Goal: Task Accomplishment & Management: Contribute content

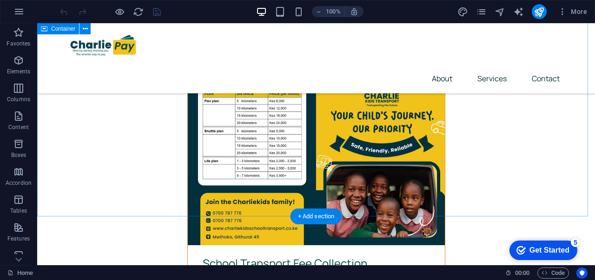
scroll to position [3396, 0]
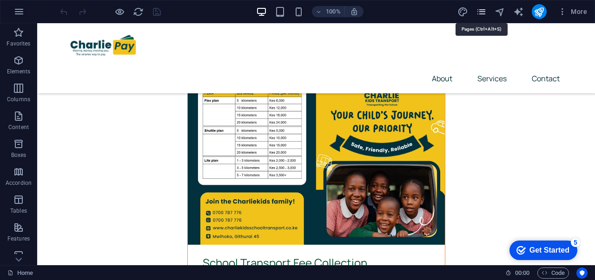
click at [482, 14] on icon "pages" at bounding box center [481, 12] width 11 height 11
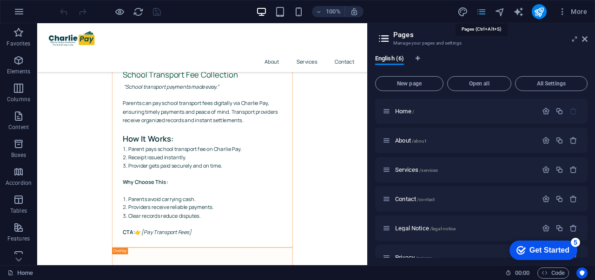
scroll to position [3416, 0]
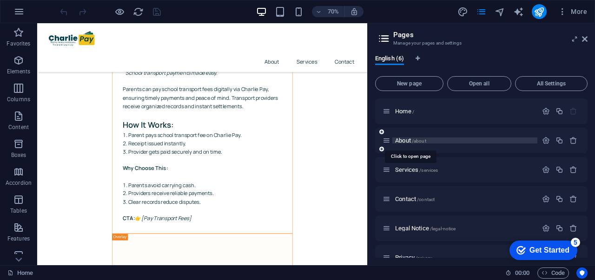
click at [406, 142] on span "About /about" at bounding box center [410, 140] width 31 height 7
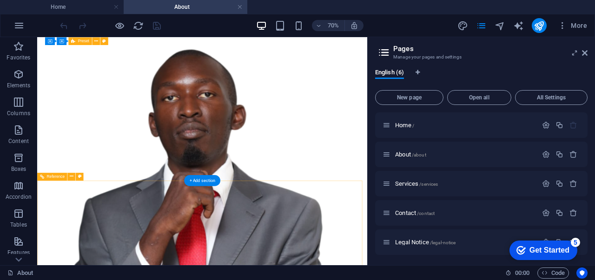
scroll to position [772, 0]
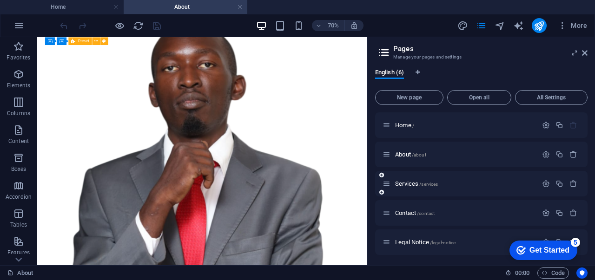
click at [399, 180] on div "Services /services" at bounding box center [460, 183] width 155 height 11
click at [394, 185] on div "Services /services" at bounding box center [464, 184] width 145 height 6
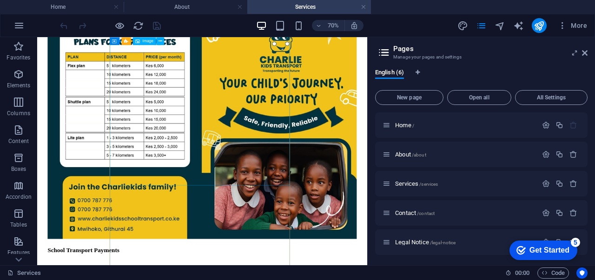
scroll to position [1238, 0]
drag, startPoint x: 232, startPoint y: 128, endPoint x: 200, endPoint y: 127, distance: 32.5
click at [200, 127] on div "Drag here to replace the existing content. Press “Ctrl” if you want to create a…" at bounding box center [202, 151] width 330 height 228
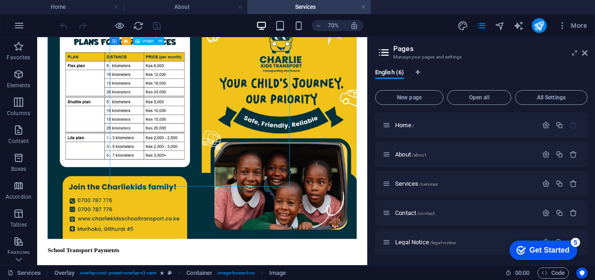
select select "%"
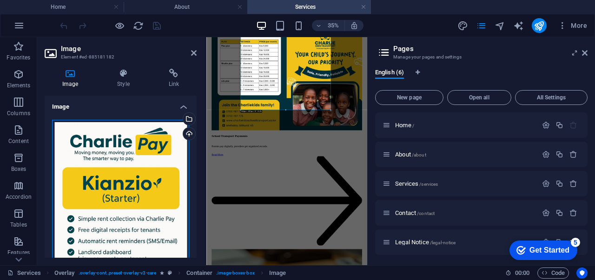
click at [119, 178] on div "Drag files here, click to choose files or select files from Files or our free s…" at bounding box center [120, 222] width 137 height 204
click at [119, 178] on body "charliepay Home About Services Favorites Elements Columns Content Boxes Accordi…" at bounding box center [297, 140] width 595 height 280
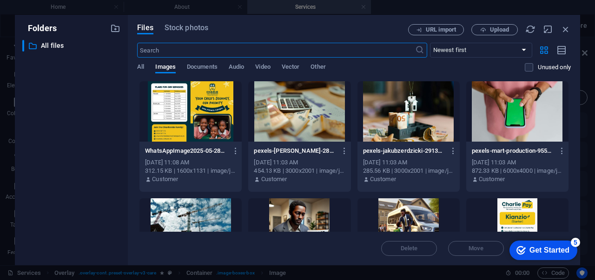
scroll to position [2370, 0]
click at [507, 24] on button "Upload" at bounding box center [494, 29] width 46 height 11
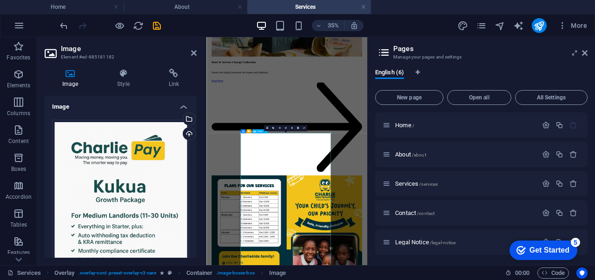
scroll to position [806, 0]
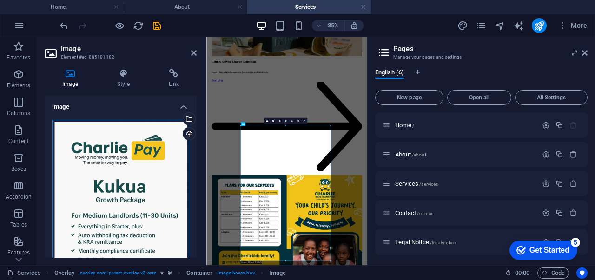
click at [92, 202] on div "Drag files here, click to choose files or select files from Files or our free s…" at bounding box center [120, 222] width 137 height 204
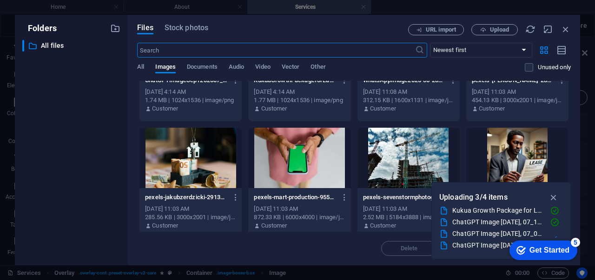
scroll to position [0, 0]
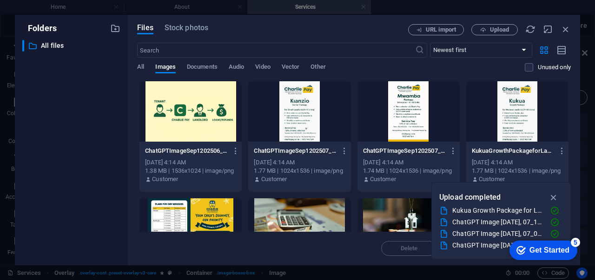
click at [304, 125] on div at bounding box center [299, 111] width 102 height 60
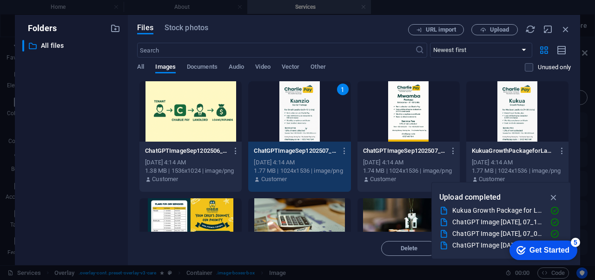
click at [303, 122] on div "1" at bounding box center [299, 111] width 102 height 60
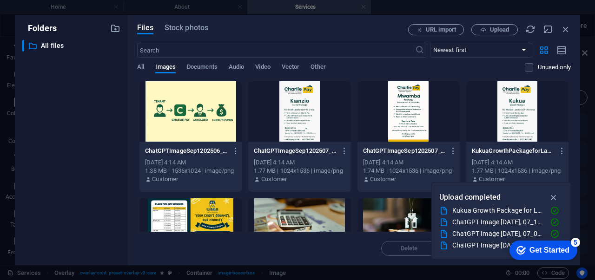
click at [303, 122] on div at bounding box center [299, 111] width 102 height 60
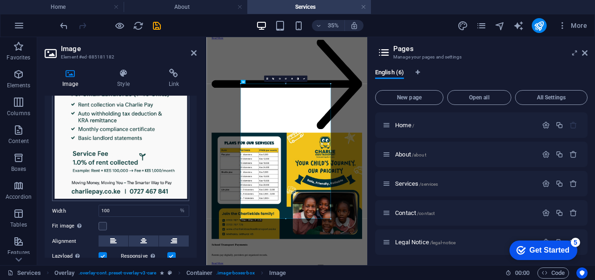
scroll to position [122, 0]
click at [586, 52] on icon at bounding box center [585, 52] width 6 height 7
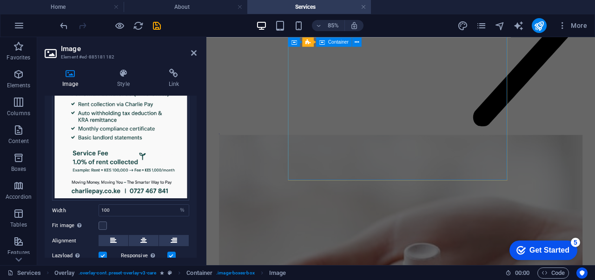
scroll to position [3026, 0]
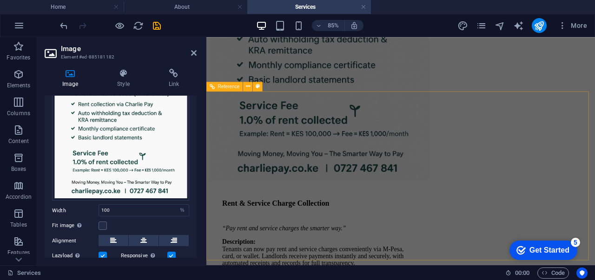
scroll to position [4533, 0]
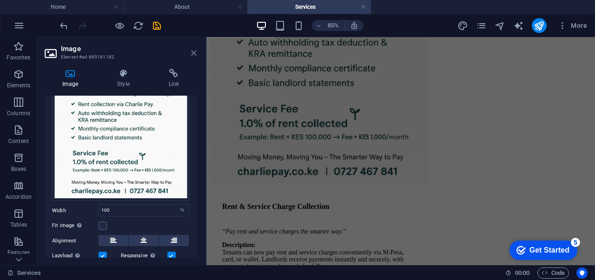
click at [191, 51] on icon at bounding box center [194, 52] width 6 height 7
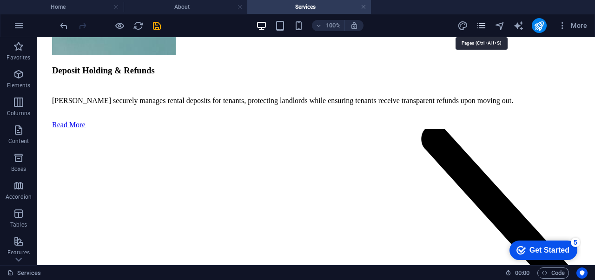
click at [482, 24] on icon "pages" at bounding box center [481, 25] width 11 height 11
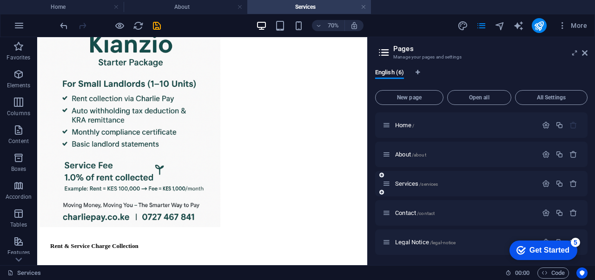
click at [387, 184] on icon at bounding box center [387, 184] width 8 height 8
click at [542, 186] on icon "button" at bounding box center [546, 184] width 8 height 8
click at [382, 191] on icon at bounding box center [381, 193] width 5 height 6
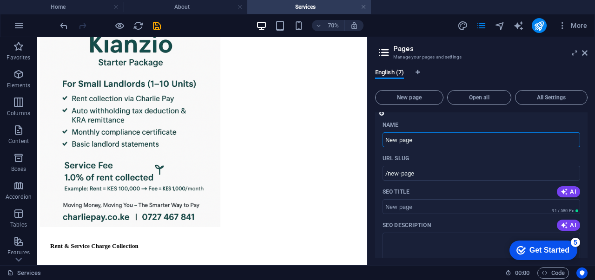
scroll to position [401, 0]
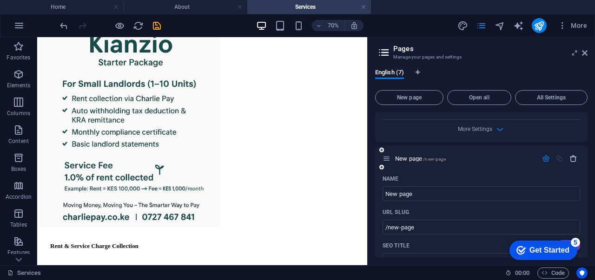
click at [570, 158] on icon "button" at bounding box center [573, 159] width 8 height 8
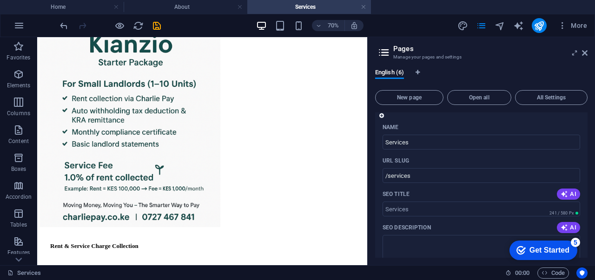
scroll to position [0, 0]
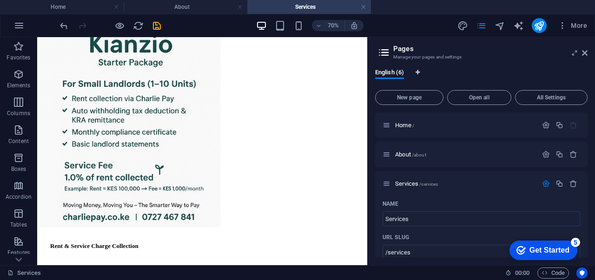
click at [419, 72] on div "English (6) New page Open all All Settings Home / About /about Services /servic…" at bounding box center [481, 163] width 227 height 204
click at [419, 72] on icon "Language Tabs" at bounding box center [418, 73] width 4 height 6
select select "41"
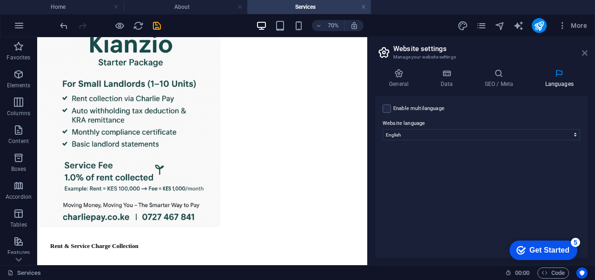
click at [586, 54] on icon at bounding box center [585, 52] width 6 height 7
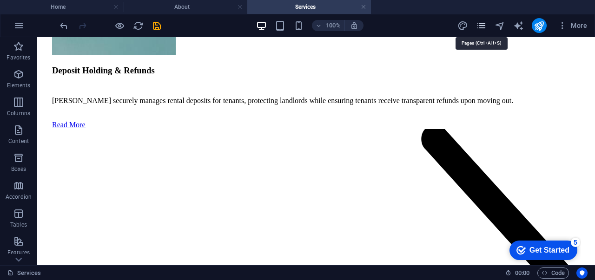
click at [482, 26] on icon "pages" at bounding box center [481, 25] width 11 height 11
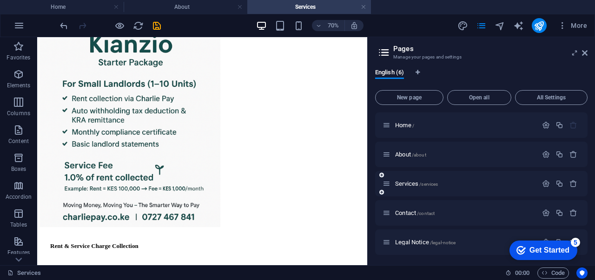
click at [390, 186] on icon at bounding box center [387, 184] width 8 height 8
click at [407, 95] on span "New page" at bounding box center [409, 98] width 60 height 6
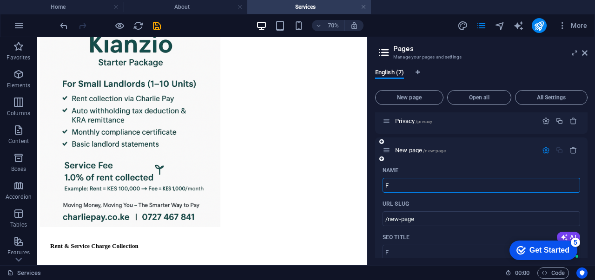
type input "F"
type input "/f"
type input "For"
type input "/for"
type input "For Land"
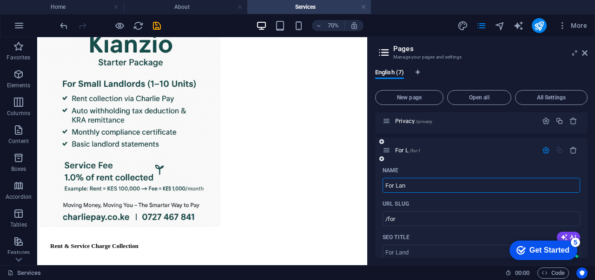
type input "/for-l"
type input "For Landlords"
type input "/for-landlords"
type input "For Landlords"
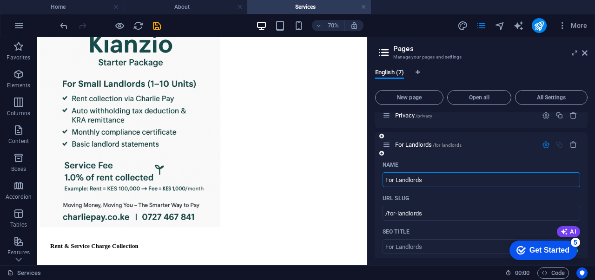
scroll to position [155, 0]
click at [561, 205] on div "URL SLUG" at bounding box center [482, 199] width 198 height 15
click at [486, 154] on div "For Landlords /for-landlords" at bounding box center [481, 146] width 212 height 26
drag, startPoint x: 510, startPoint y: 159, endPoint x: 524, endPoint y: 159, distance: 13.5
click at [524, 159] on div "Name" at bounding box center [482, 165] width 198 height 15
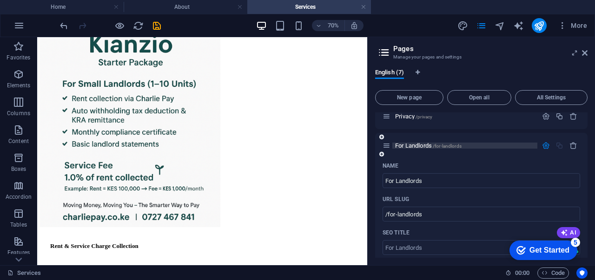
click at [409, 144] on span "For Landlords /for-landlords" at bounding box center [428, 145] width 66 height 7
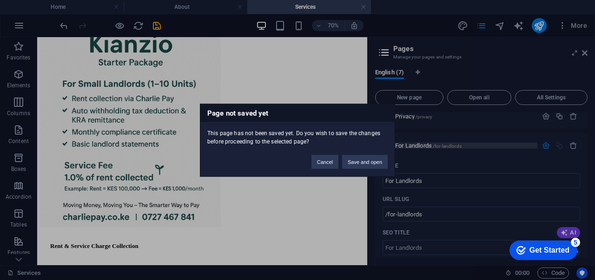
click at [409, 144] on div "Page not saved yet This page has not been saved yet. Do you wish to save the ch…" at bounding box center [297, 140] width 595 height 280
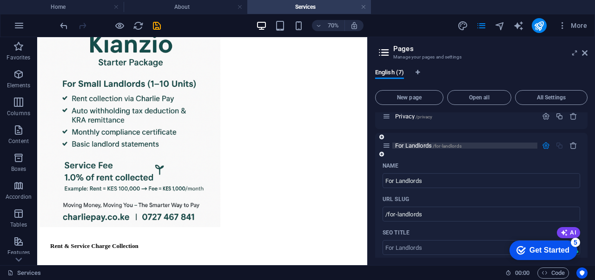
click at [409, 144] on span "For Landlords /for-landlords" at bounding box center [428, 145] width 66 height 7
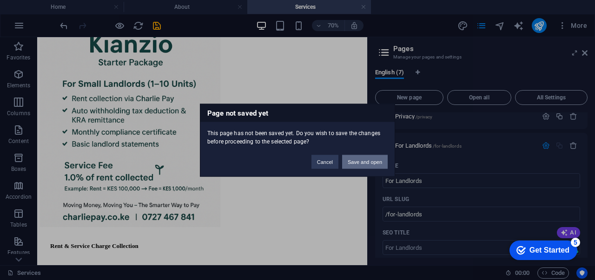
click at [363, 163] on button "Save and open" at bounding box center [365, 162] width 46 height 14
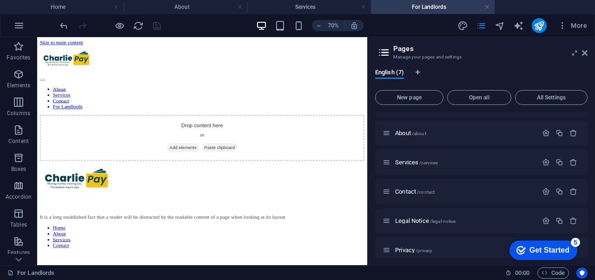
scroll to position [0, 0]
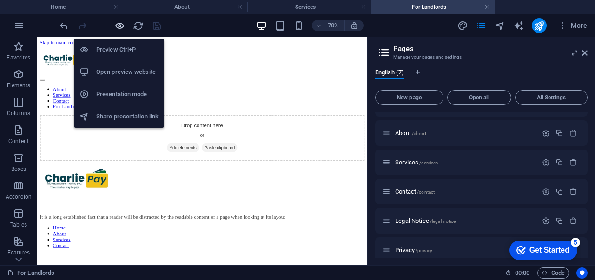
click at [114, 27] on icon "button" at bounding box center [119, 25] width 11 height 11
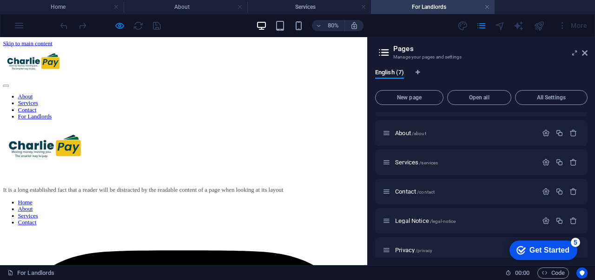
click at [47, 116] on link "Services" at bounding box center [34, 120] width 25 height 8
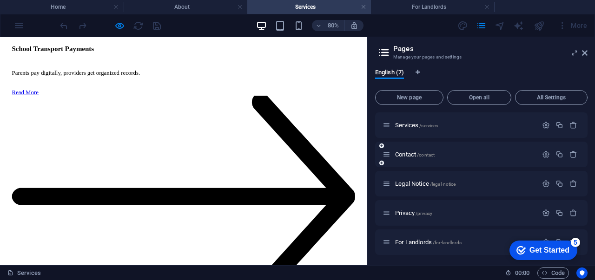
scroll to position [59, 0]
click at [413, 238] on div "For Landlords /for-landlords" at bounding box center [460, 241] width 155 height 11
click at [413, 240] on span "For Landlords /for-landlords" at bounding box center [428, 241] width 66 height 7
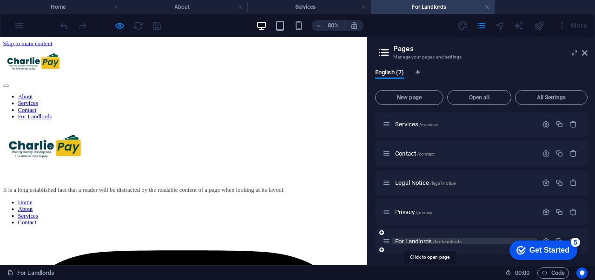
scroll to position [0, 0]
click at [411, 239] on span "For Landlords /for-landlords" at bounding box center [428, 241] width 66 height 7
click at [586, 53] on icon at bounding box center [585, 52] width 6 height 7
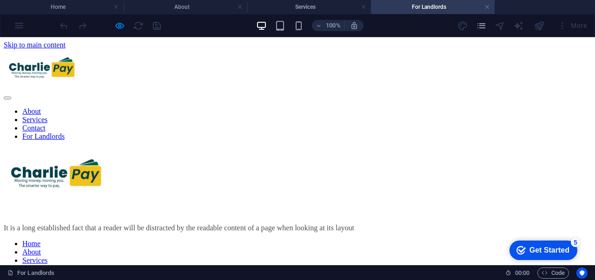
click at [396, 148] on div "Drop content here or Add elements Paste clipboard" at bounding box center [298, 148] width 588 height 0
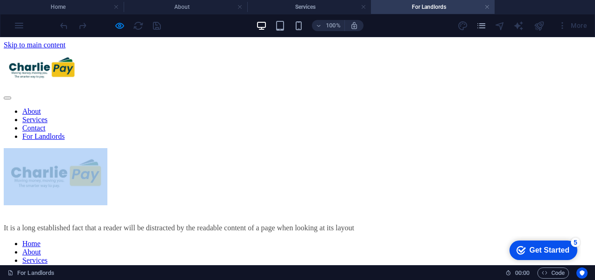
click at [396, 148] on div "Drop content here or Add elements Paste clipboard" at bounding box center [298, 148] width 588 height 0
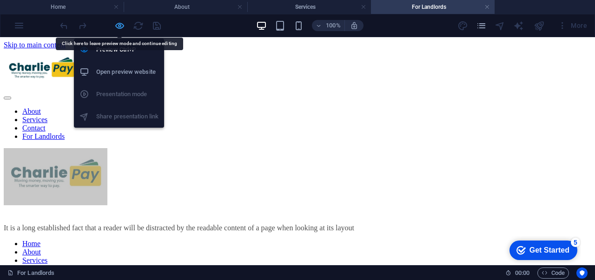
click at [118, 27] on icon "button" at bounding box center [119, 25] width 11 height 11
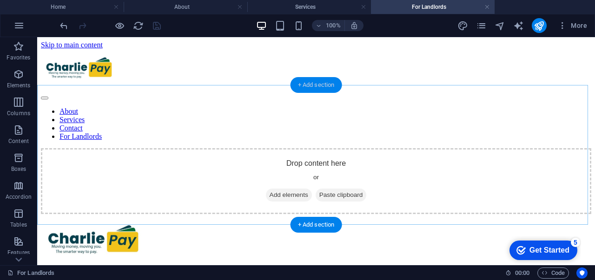
click at [315, 89] on div "+ Add section" at bounding box center [316, 85] width 52 height 16
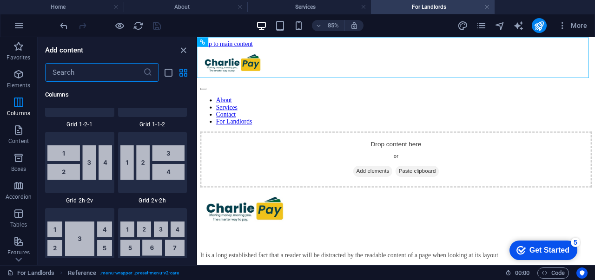
scroll to position [1503, 0]
click at [15, 128] on icon "button" at bounding box center [18, 130] width 11 height 11
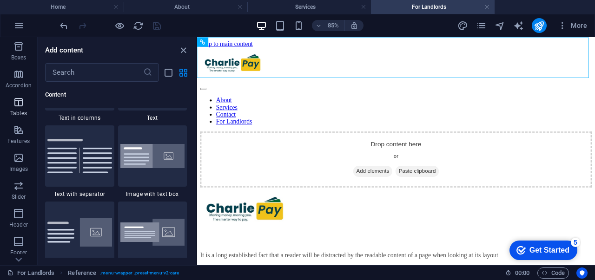
scroll to position [185, 0]
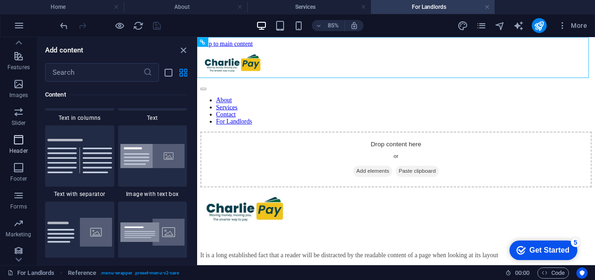
click at [21, 138] on icon "button" at bounding box center [18, 139] width 11 height 11
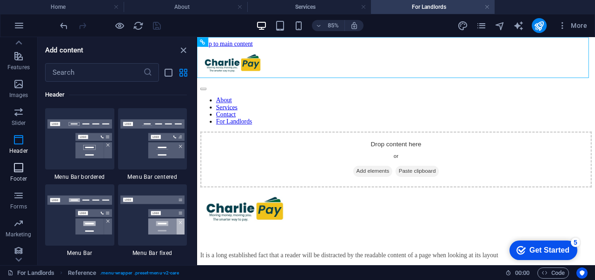
scroll to position [190, 0]
click at [17, 219] on icon "button" at bounding box center [18, 219] width 11 height 11
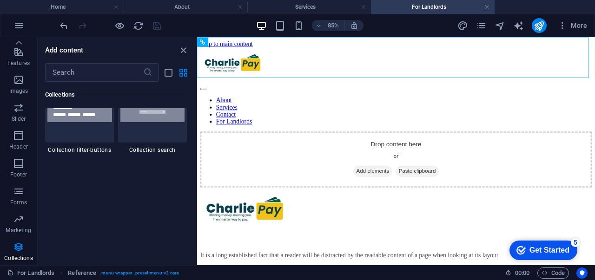
scroll to position [8998, 0]
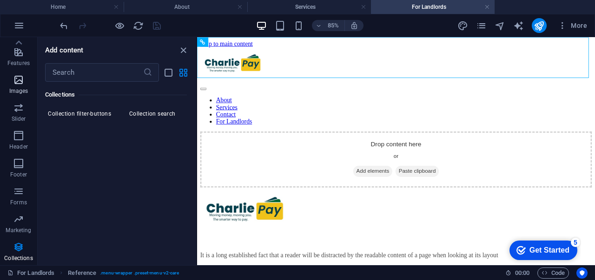
click at [20, 77] on icon "button" at bounding box center [18, 79] width 11 height 11
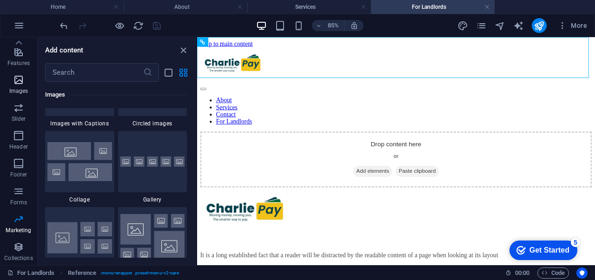
scroll to position [4789, 0]
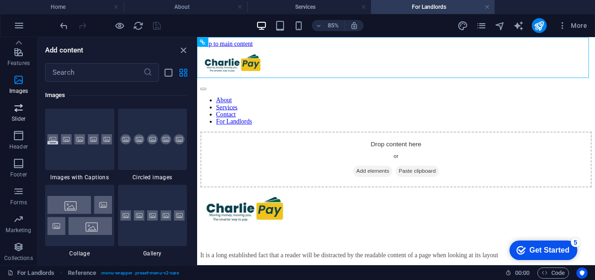
click at [17, 107] on icon "button" at bounding box center [18, 107] width 11 height 11
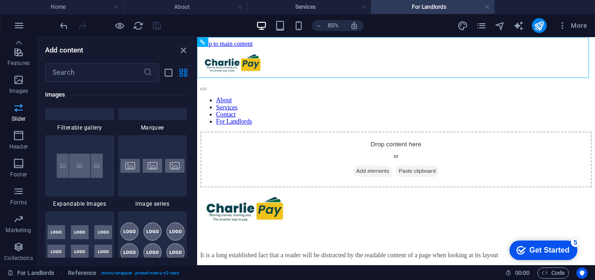
scroll to position [5346, 0]
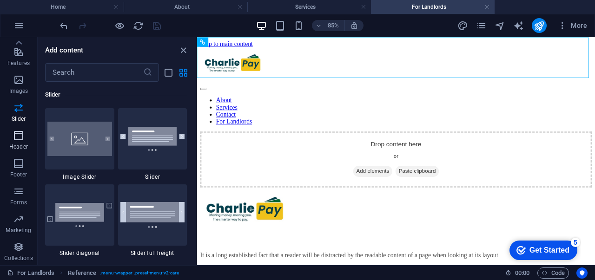
click at [15, 130] on icon "button" at bounding box center [18, 135] width 11 height 11
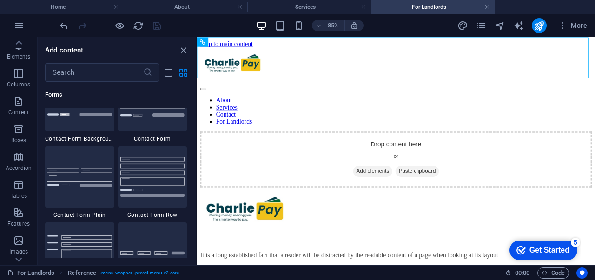
scroll to position [0, 0]
click at [22, 134] on icon "button" at bounding box center [18, 130] width 11 height 11
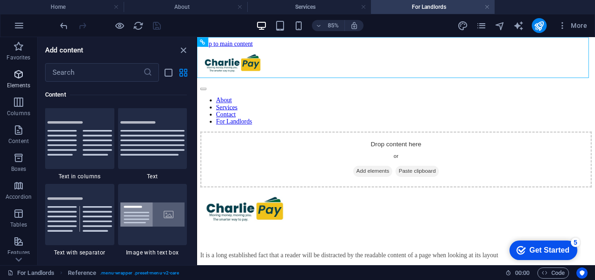
scroll to position [1703, 0]
click at [21, 78] on icon "button" at bounding box center [18, 74] width 11 height 11
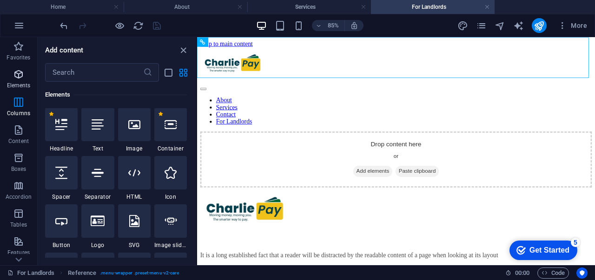
scroll to position [175, 0]
click at [55, 132] on div at bounding box center [61, 124] width 33 height 33
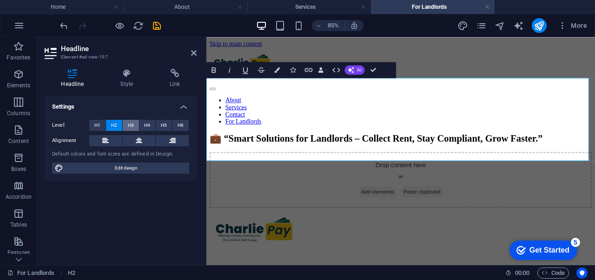
click at [128, 125] on span "H3" at bounding box center [131, 125] width 6 height 11
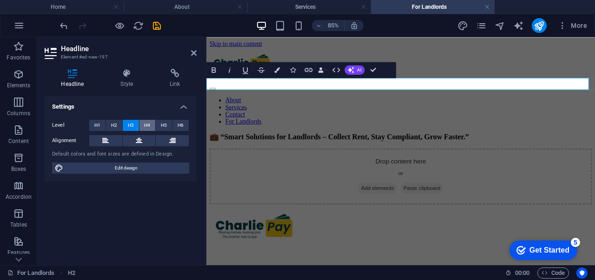
click at [148, 124] on span "H4" at bounding box center [147, 125] width 6 height 11
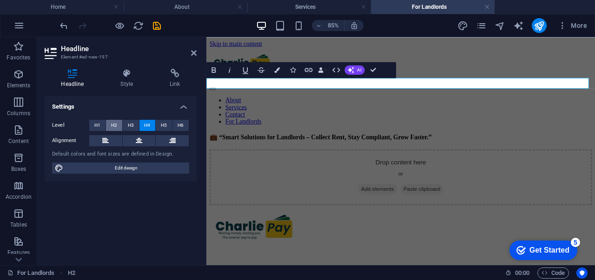
click at [111, 125] on span "H2" at bounding box center [114, 125] width 6 height 11
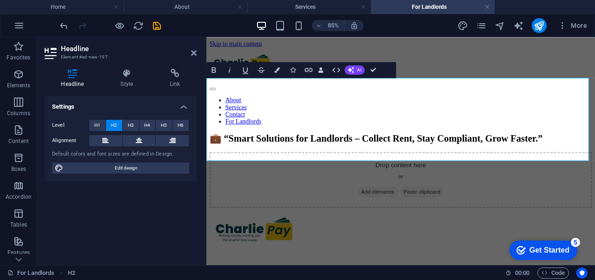
click at [257, 150] on h2 "💼 “Smart Solutions for Landlords – Collect Rent, Stay Compliant, Grow Faster.”" at bounding box center [435, 156] width 450 height 13
click at [303, 163] on h2 "Smart Solutions for Landlords – Collect Rent, Stay Compliant, Grow Faster.”" at bounding box center [435, 156] width 450 height 13
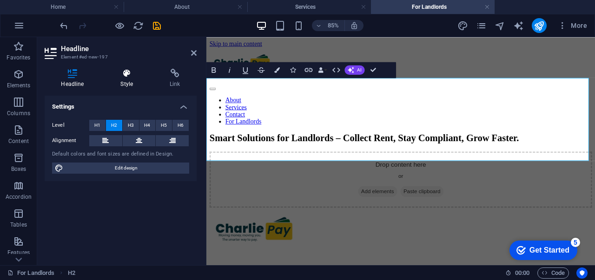
click at [125, 77] on icon at bounding box center [127, 73] width 46 height 9
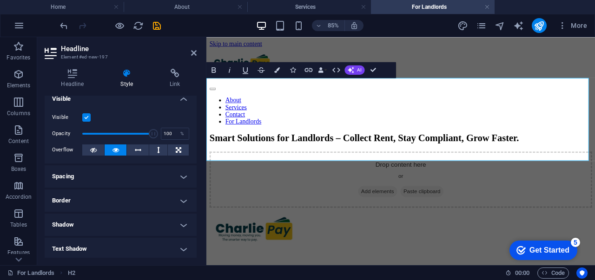
scroll to position [7, 0]
click at [73, 86] on h4 "Headline" at bounding box center [74, 79] width 59 height 20
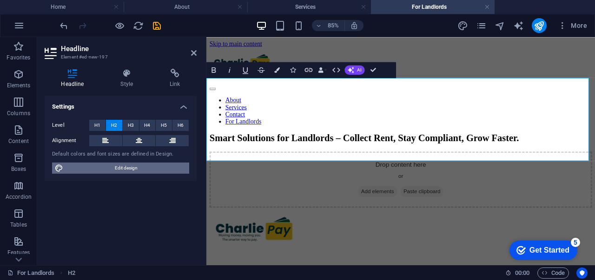
click at [119, 169] on span "Edit design" at bounding box center [126, 168] width 120 height 11
select select "px"
select select "400"
select select "px"
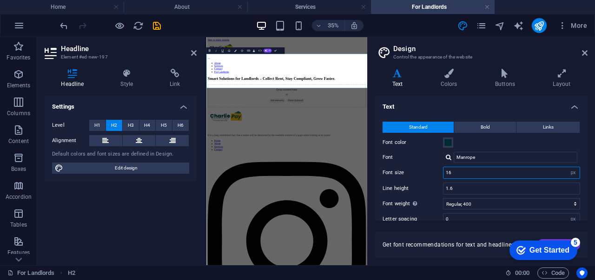
click at [457, 172] on input "16" at bounding box center [511, 172] width 136 height 11
click at [542, 142] on div "Font color" at bounding box center [482, 142] width 198 height 11
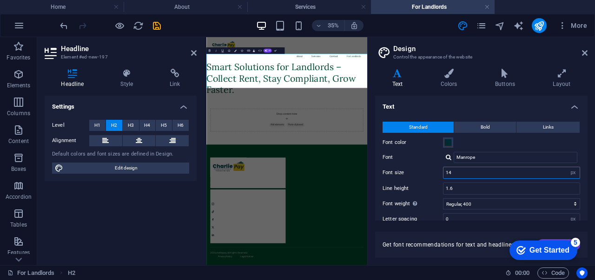
click at [455, 173] on input "14" at bounding box center [511, 172] width 136 height 11
type input "16"
click at [424, 171] on label "Font size" at bounding box center [413, 172] width 60 height 5
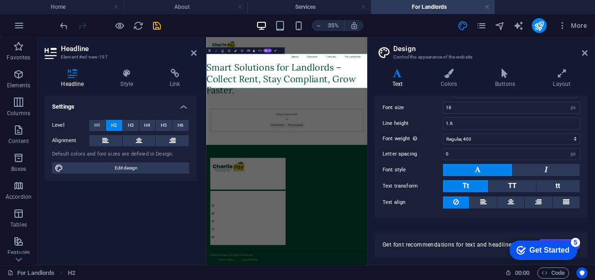
scroll to position [85, 0]
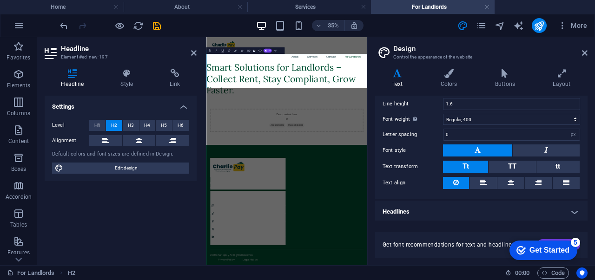
click at [442, 216] on h4 "Headlines" at bounding box center [481, 212] width 212 height 22
click at [498, 212] on h4 "Headlines" at bounding box center [481, 209] width 212 height 17
click at [565, 209] on h4 "Headlines" at bounding box center [481, 212] width 212 height 22
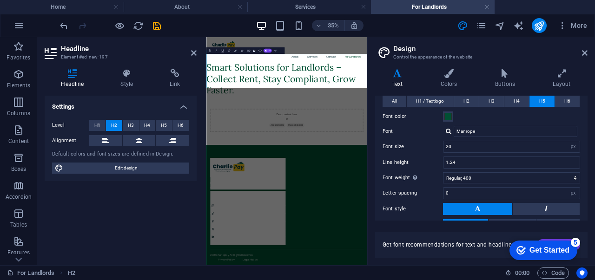
scroll to position [215, 0]
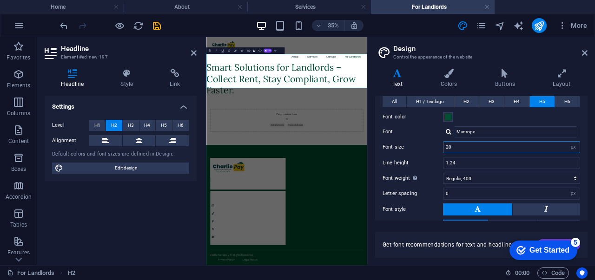
click at [461, 147] on input "20" at bounding box center [511, 147] width 136 height 11
type input "2"
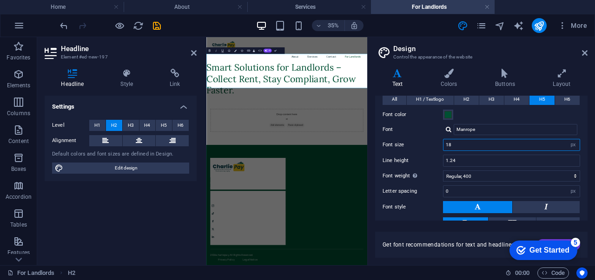
scroll to position [216, 0]
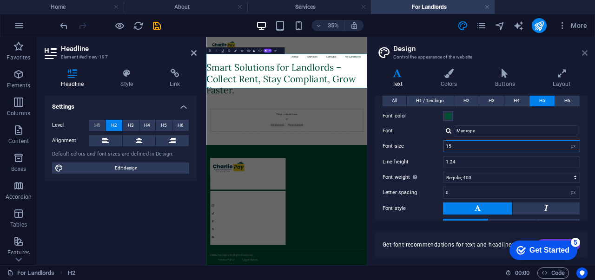
type input "15"
click at [586, 53] on icon at bounding box center [585, 52] width 6 height 7
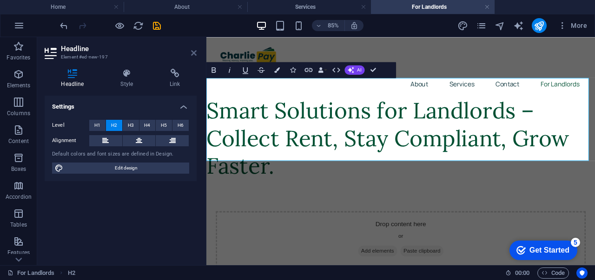
click at [192, 54] on icon at bounding box center [194, 52] width 6 height 7
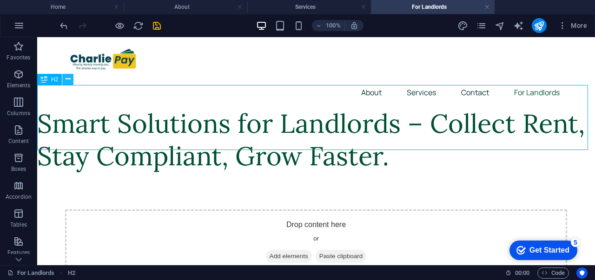
click at [66, 75] on icon at bounding box center [68, 79] width 5 height 10
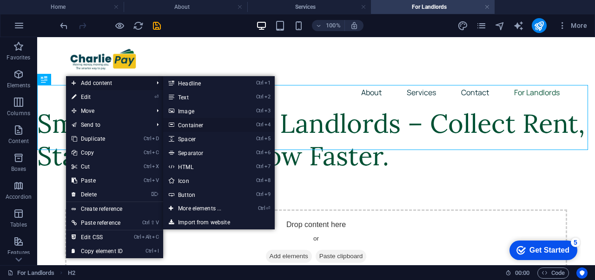
click at [193, 126] on link "Ctrl 4 Container" at bounding box center [201, 125] width 77 height 14
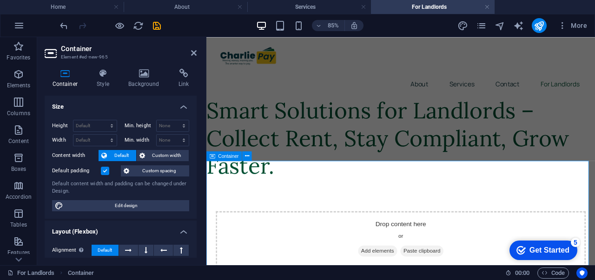
click at [410, 213] on div "Drop content here or Add elements Paste clipboard" at bounding box center [434, 275] width 457 height 140
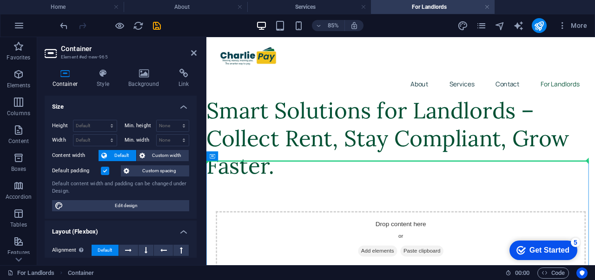
drag, startPoint x: 410, startPoint y: 213, endPoint x: 639, endPoint y: 161, distance: 234.1
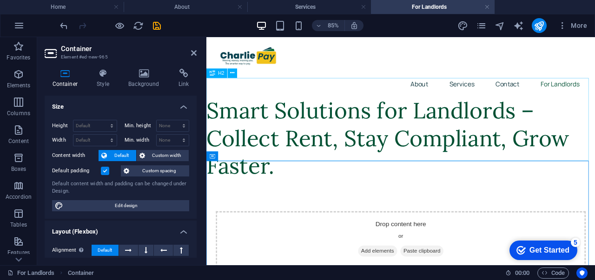
click at [406, 138] on div "Smart Solutions for Landlords – Collect Rent, Stay Compliant, Grow Faster." at bounding box center [434, 156] width 457 height 98
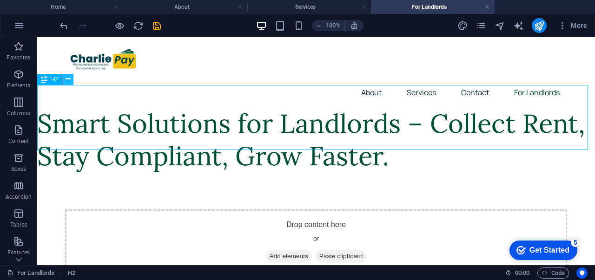
click at [69, 79] on icon at bounding box center [68, 79] width 5 height 10
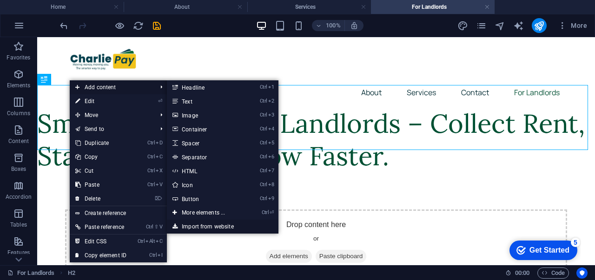
click at [211, 228] on link "Import from website" at bounding box center [223, 227] width 112 height 14
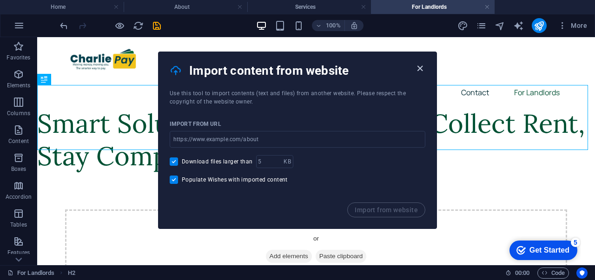
click at [421, 68] on icon "button" at bounding box center [420, 68] width 11 height 11
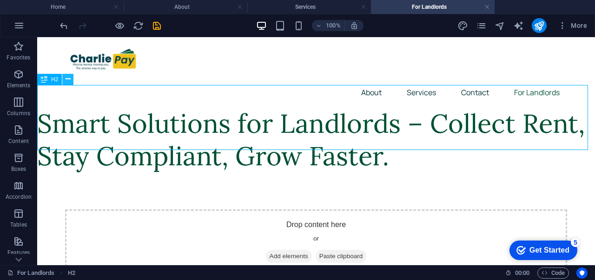
click at [68, 80] on icon at bounding box center [68, 79] width 5 height 10
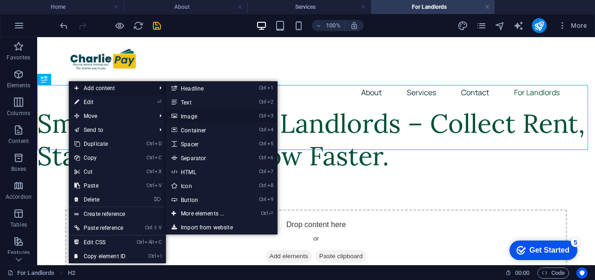
click at [194, 114] on link "Ctrl 3 Image" at bounding box center [204, 116] width 77 height 14
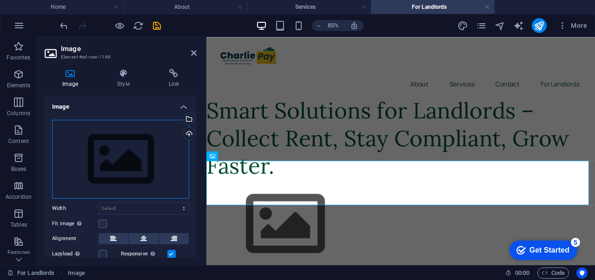
click at [138, 170] on div "Drag files here, click to choose files or select files from Files or our free s…" at bounding box center [120, 159] width 137 height 79
click at [138, 170] on body "charliepay Home About Services For Landlords Favorites Elements Columns Content…" at bounding box center [297, 140] width 595 height 280
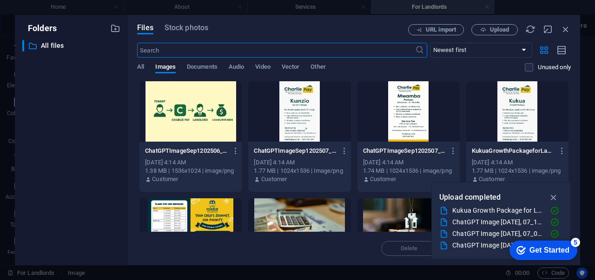
click at [310, 203] on div at bounding box center [299, 228] width 102 height 60
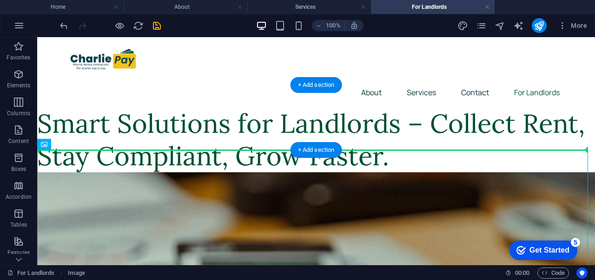
drag, startPoint x: 355, startPoint y: 202, endPoint x: 528, endPoint y: 124, distance: 190.8
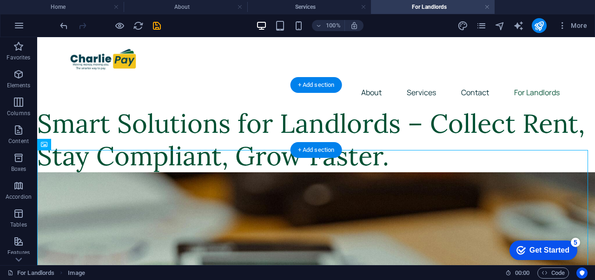
click at [347, 119] on div "Smart Solutions for Landlords – Collect Rent, Stay Compliant, Grow Faster." at bounding box center [316, 139] width 558 height 65
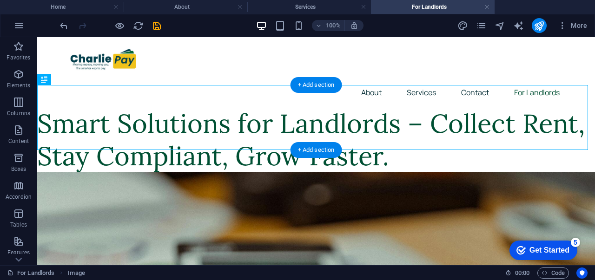
click at [347, 119] on div "Smart Solutions for Landlords – Collect Rent, Stay Compliant, Grow Faster." at bounding box center [316, 139] width 558 height 65
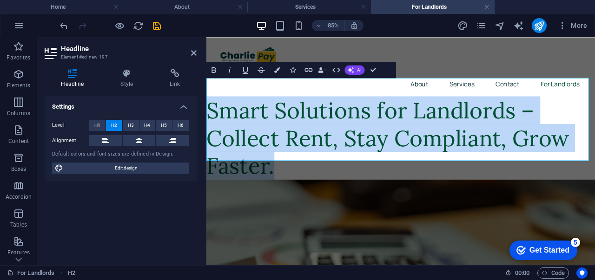
click at [384, 130] on h2 "Smart Solutions for Landlords – Collect Rent, Stay Compliant, Grow Faster." at bounding box center [434, 156] width 457 height 98
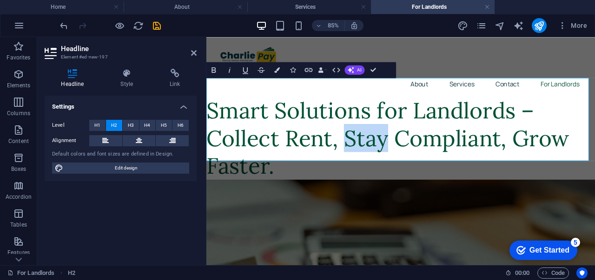
click at [384, 130] on h2 "Smart Solutions for Landlords – Collect Rent, Stay Compliant, Grow Faster." at bounding box center [434, 156] width 457 height 98
click at [343, 168] on h2 "Smart Solutions for Landlords – Collect Rent, Stay Compliant, Grow Faster." at bounding box center [434, 156] width 457 height 98
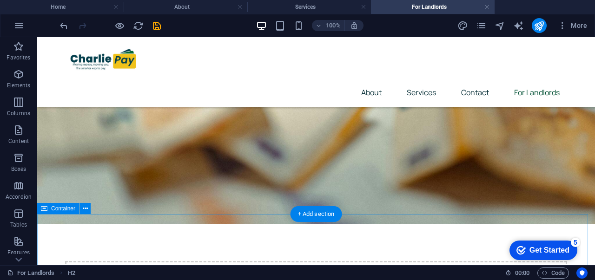
scroll to position [296, 0]
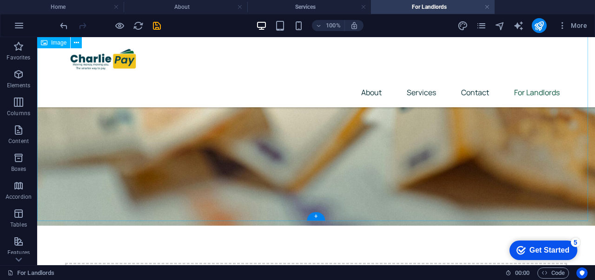
click at [311, 157] on figure at bounding box center [316, 40] width 558 height 372
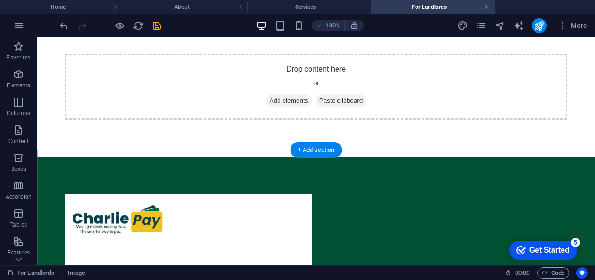
scroll to position [0, 0]
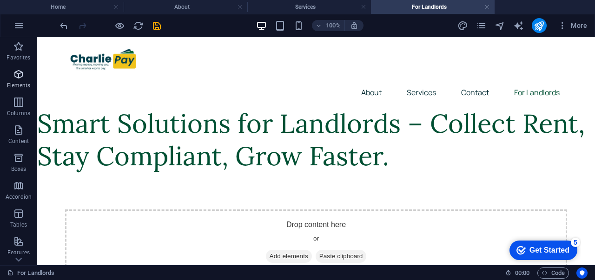
click at [21, 88] on p "Elements" at bounding box center [19, 85] width 24 height 7
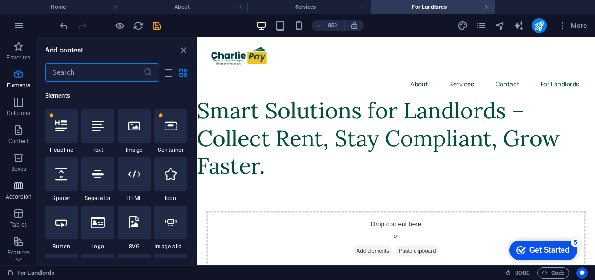
scroll to position [175, 0]
drag, startPoint x: 14, startPoint y: 186, endPoint x: 113, endPoint y: 184, distance: 99.5
click at [113, 184] on div "Favorites Elements Columns Content Boxes Accordion Tables Features Images Slide…" at bounding box center [98, 151] width 197 height 228
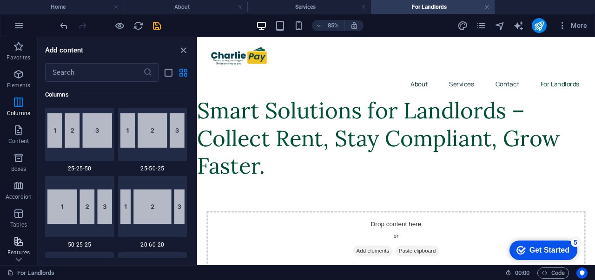
scroll to position [1009, 0]
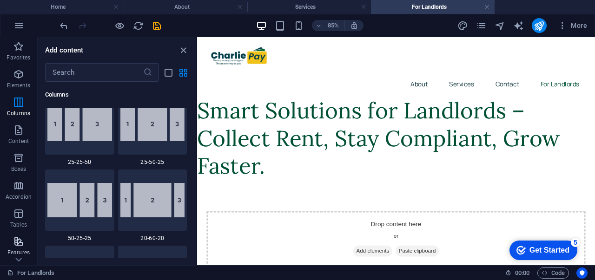
click at [19, 239] on icon "button" at bounding box center [18, 241] width 11 height 11
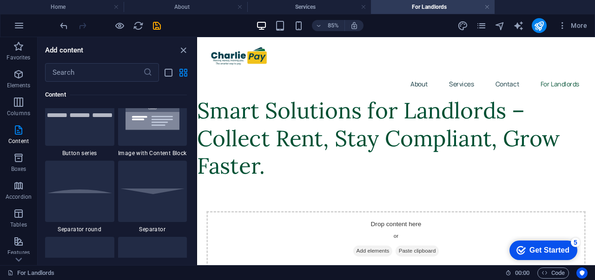
scroll to position [2228, 0]
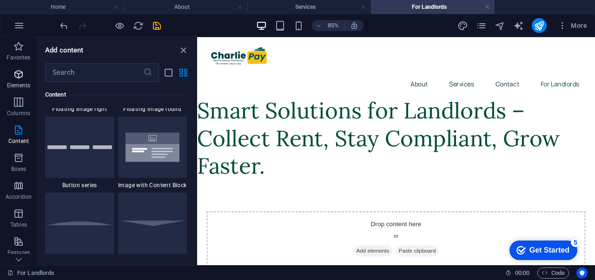
click at [17, 74] on icon "button" at bounding box center [18, 74] width 11 height 11
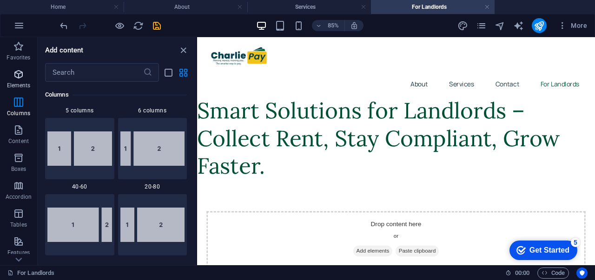
scroll to position [175, 0]
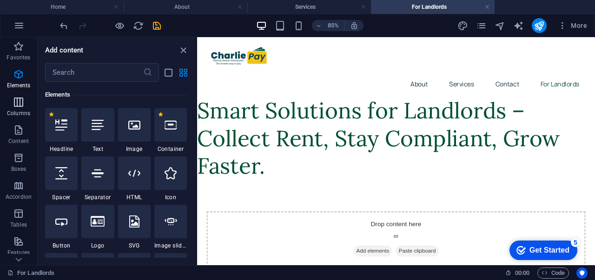
click at [20, 101] on icon "button" at bounding box center [18, 102] width 11 height 11
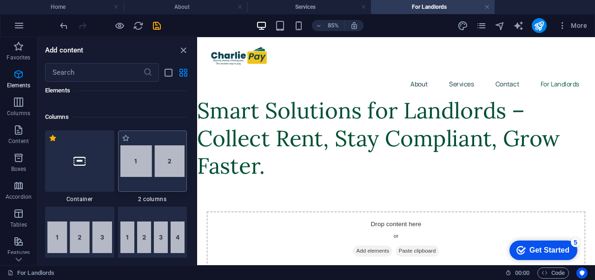
scroll to position [508, 0]
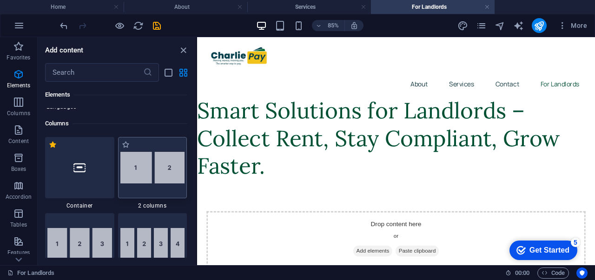
click at [153, 160] on img at bounding box center [152, 168] width 65 height 32
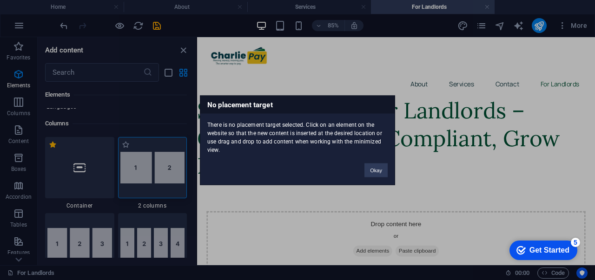
click at [153, 160] on div "No placement target There is no placement target selected. Click on an element …" at bounding box center [297, 140] width 595 height 280
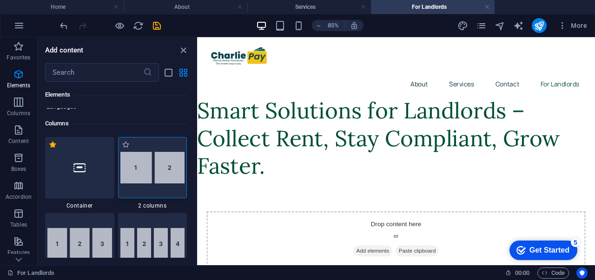
click at [153, 160] on img at bounding box center [152, 168] width 65 height 32
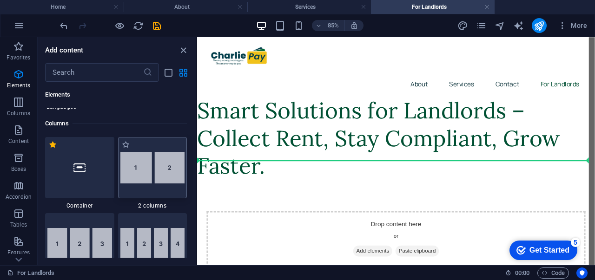
click at [147, 172] on img at bounding box center [152, 168] width 65 height 32
